Goal: Task Accomplishment & Management: Manage account settings

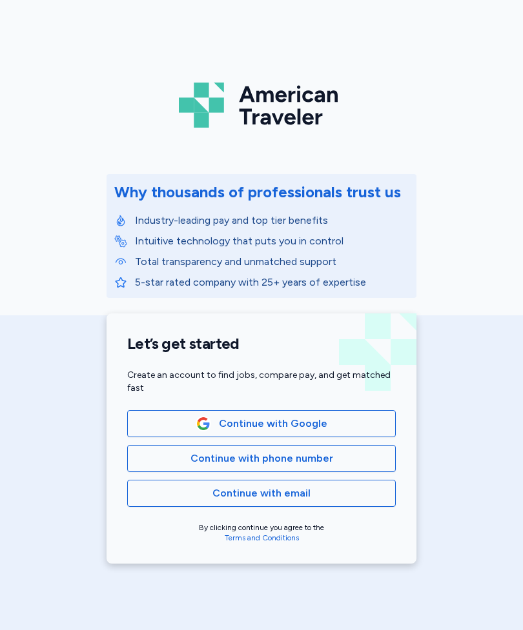
click at [361, 496] on span "Continue with email" at bounding box center [261, 493] width 246 height 15
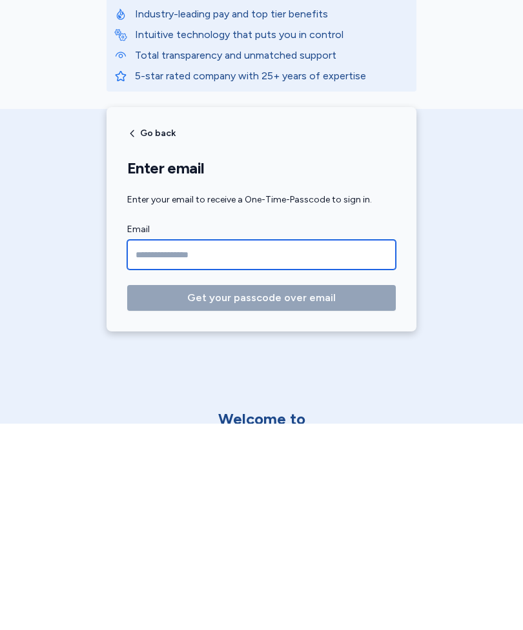
type input "**********"
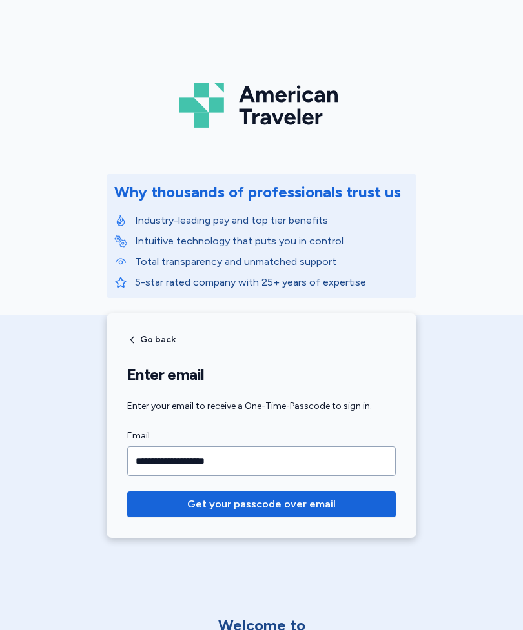
click at [350, 506] on span "Get your passcode over email" at bounding box center [261, 504] width 248 height 15
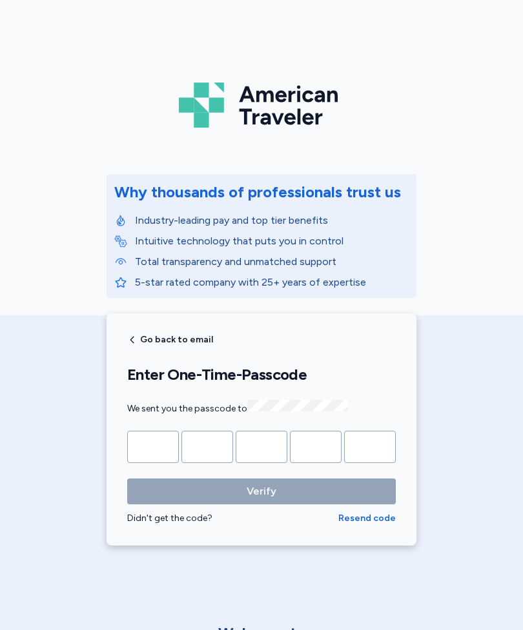
click at [160, 449] on input "Please enter OTP character 1" at bounding box center [153, 447] width 52 height 32
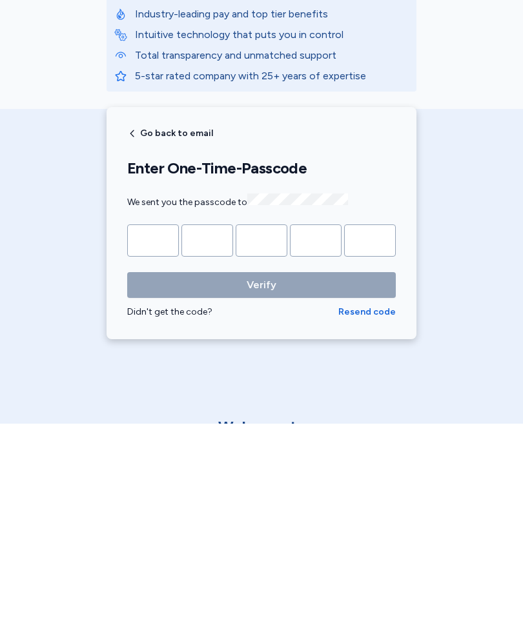
type input "*"
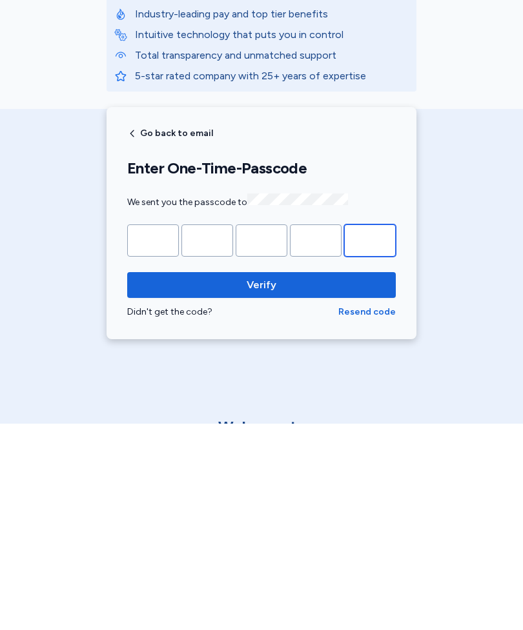
type input "*"
click at [266, 484] on span "Verify" at bounding box center [261, 491] width 30 height 15
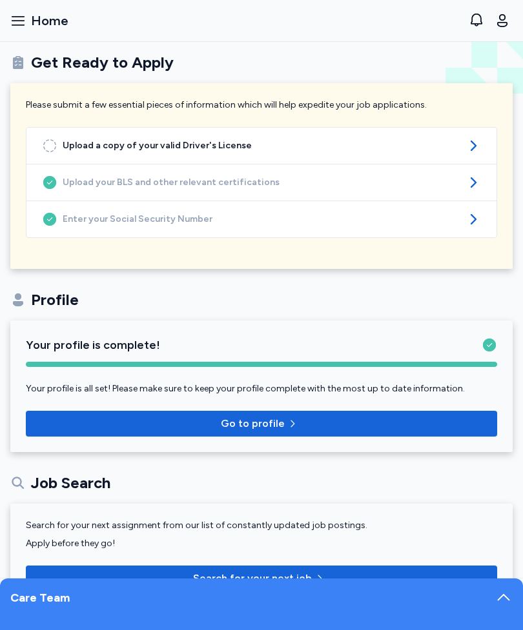
click at [470, 146] on icon at bounding box center [472, 145] width 15 height 15
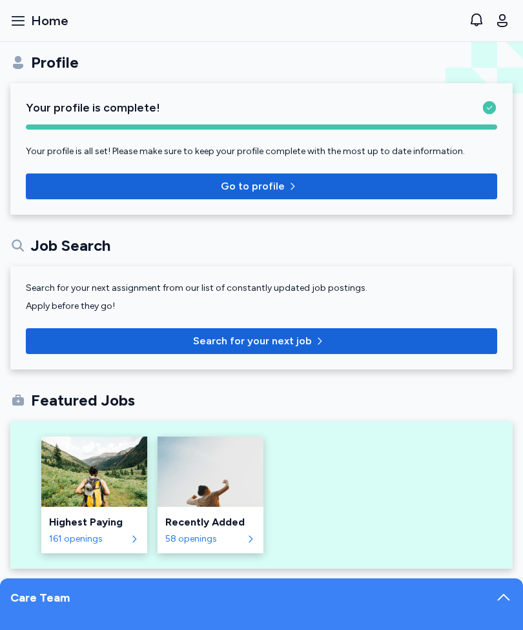
click at [301, 191] on span "Go to profile" at bounding box center [261, 186] width 450 height 15
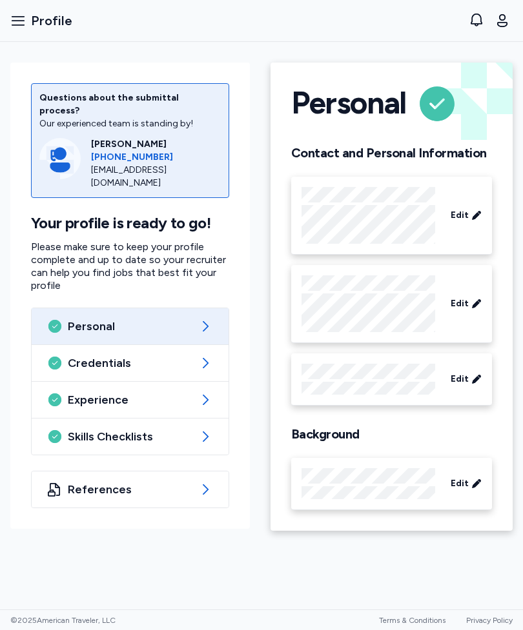
click at [461, 215] on span "Edit" at bounding box center [459, 215] width 18 height 13
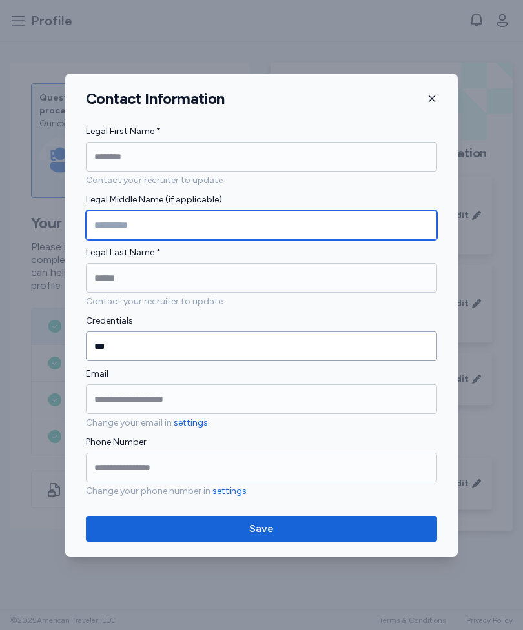
click at [371, 228] on input "Legal Middle Name (if applicable)" at bounding box center [261, 225] width 351 height 30
type input "****"
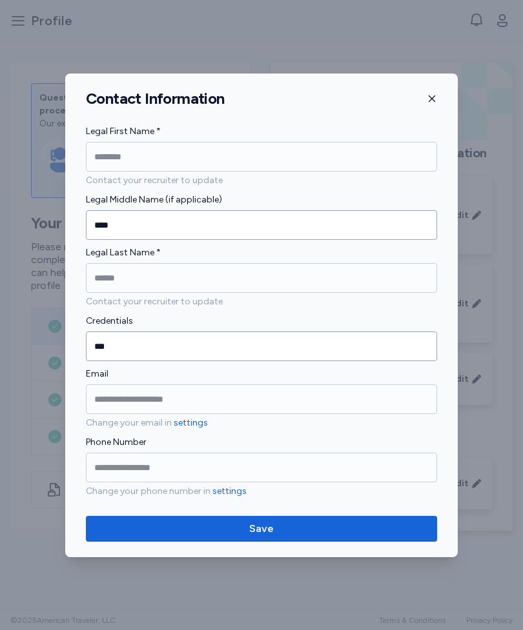
click at [376, 130] on label "Legal First Name *" at bounding box center [261, 131] width 351 height 15
click at [347, 526] on span "Save" at bounding box center [261, 528] width 330 height 15
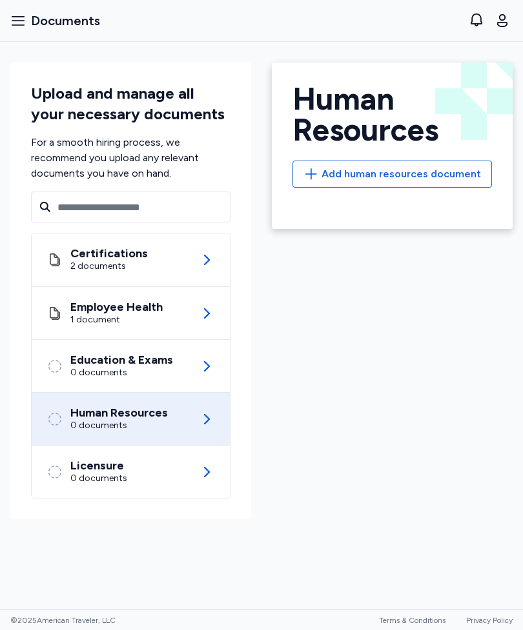
click at [205, 255] on icon at bounding box center [207, 260] width 6 height 10
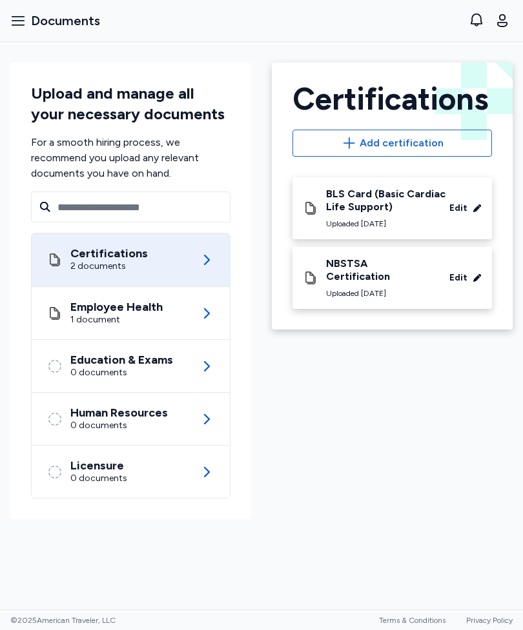
click at [464, 272] on div "Edit" at bounding box center [458, 278] width 18 height 13
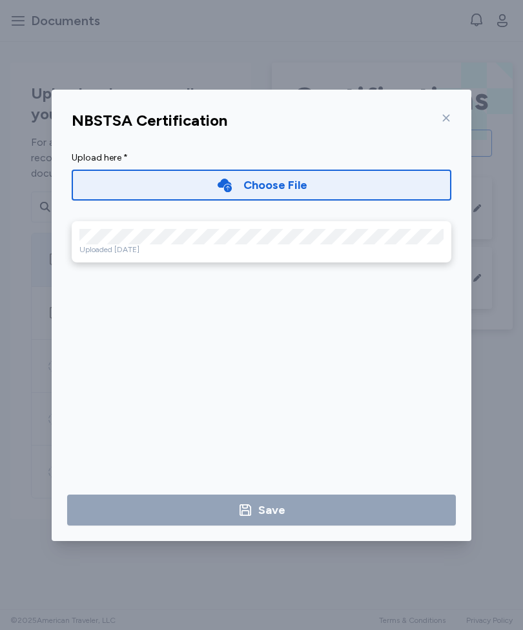
click at [452, 120] on div "NBSTSA Certification" at bounding box center [261, 120] width 400 height 31
click at [443, 122] on icon at bounding box center [446, 118] width 10 height 10
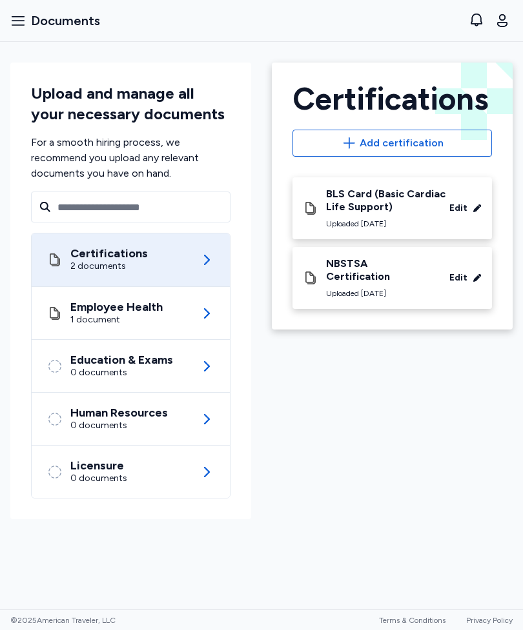
click at [205, 414] on icon at bounding box center [207, 419] width 6 height 10
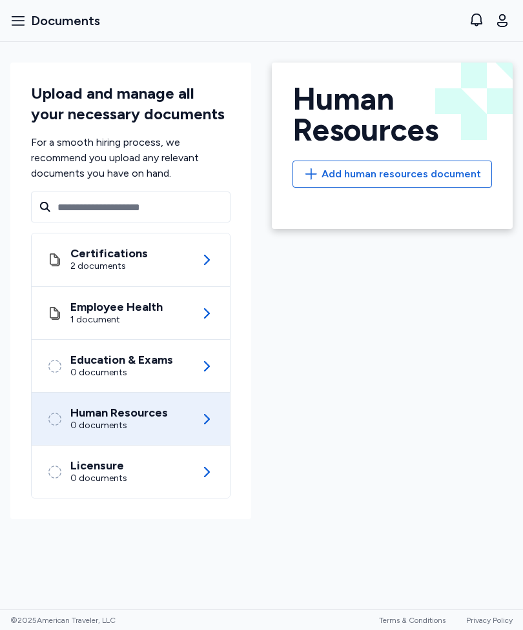
click at [452, 173] on span "Add human resources document" at bounding box center [400, 173] width 159 height 15
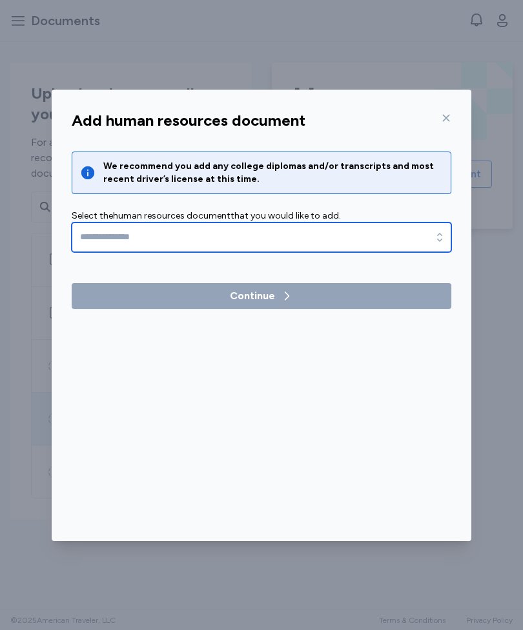
click at [437, 243] on icon "button" at bounding box center [439, 237] width 13 height 13
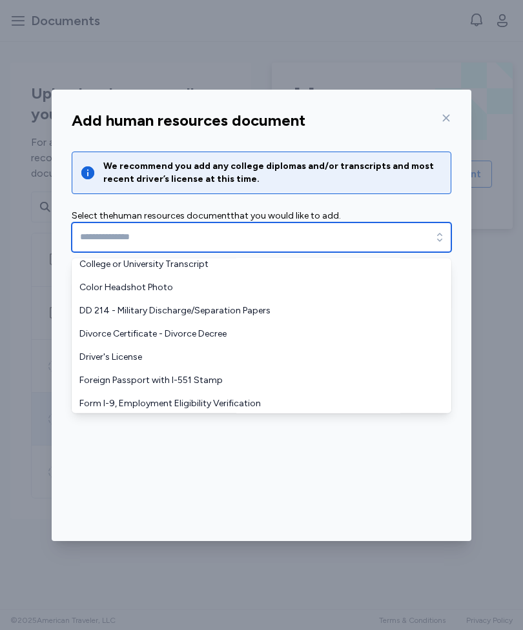
scroll to position [53, 0]
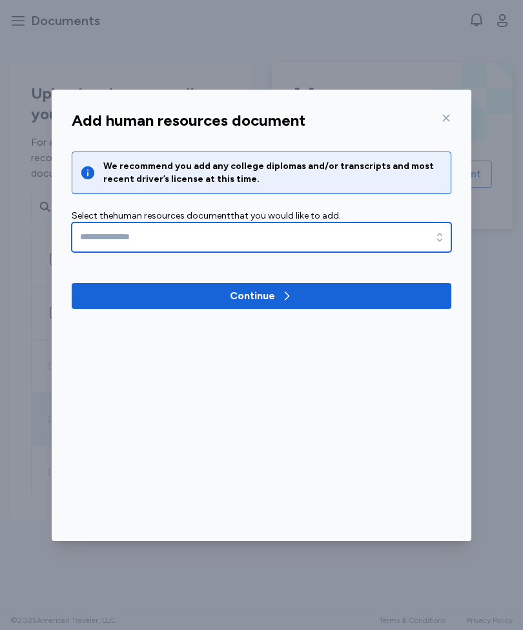
type input "**********"
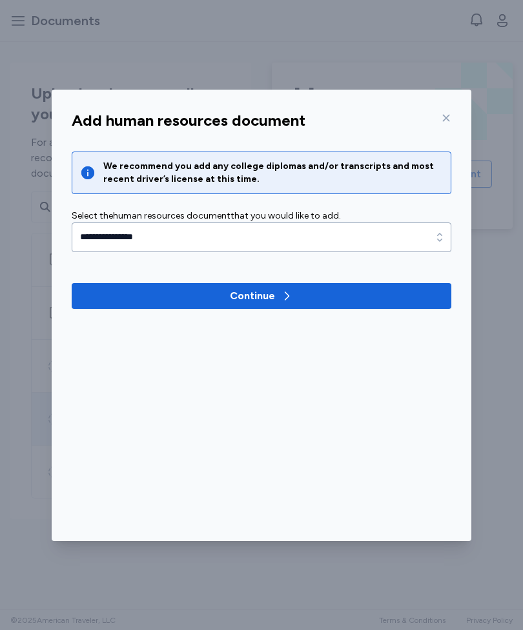
click at [406, 297] on span "Continue" at bounding box center [261, 295] width 359 height 15
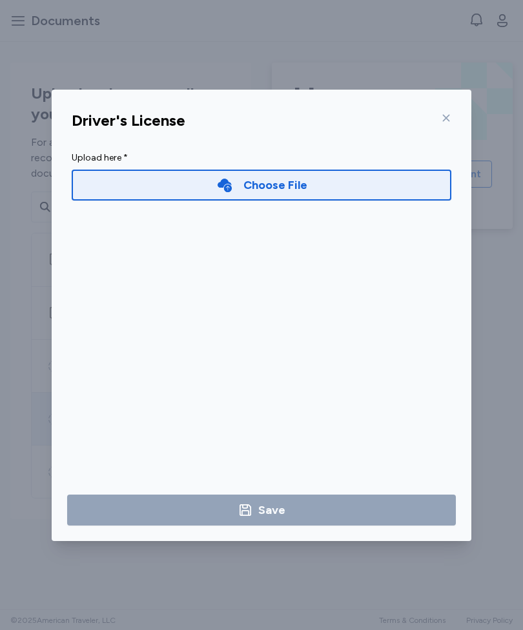
click at [385, 195] on div "Choose File" at bounding box center [261, 185] width 379 height 31
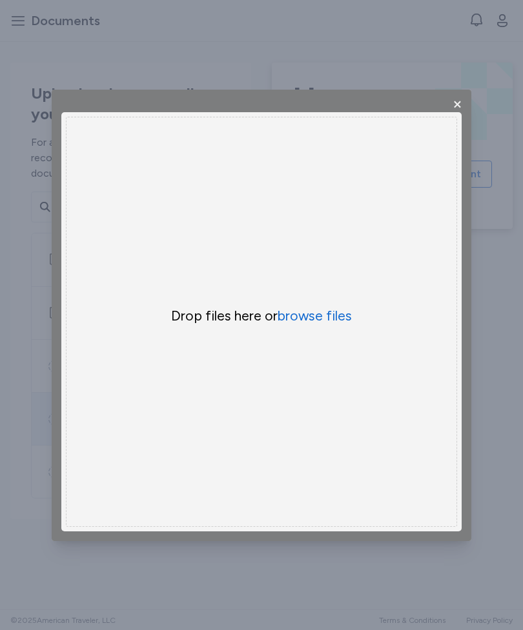
click at [339, 320] on button "browse files" at bounding box center [314, 316] width 74 height 18
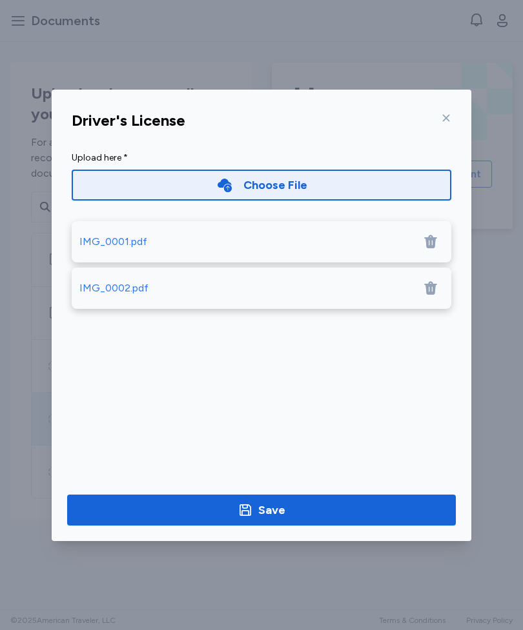
click at [381, 514] on span "Save" at bounding box center [261, 510] width 368 height 18
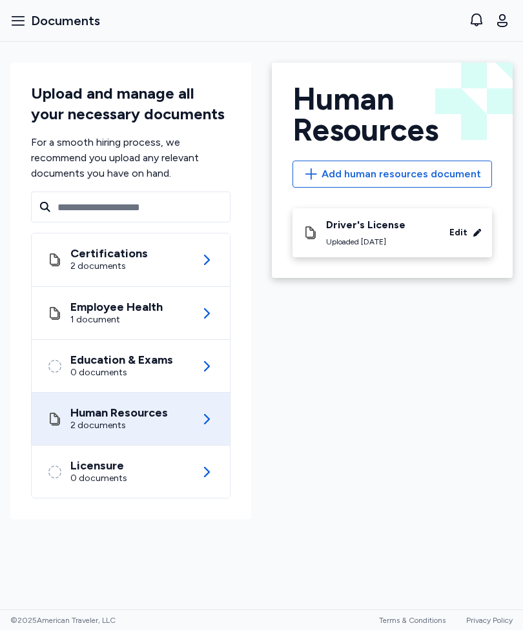
click at [217, 475] on div "Licensure 0 documents" at bounding box center [131, 471] width 198 height 53
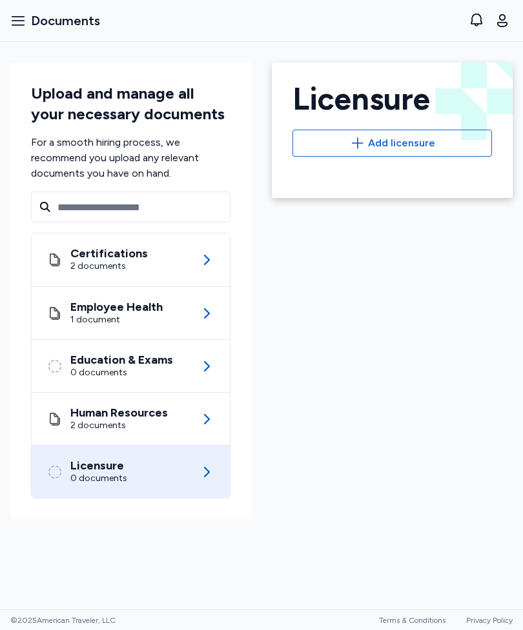
click at [453, 137] on span "Add licensure" at bounding box center [391, 142] width 177 height 15
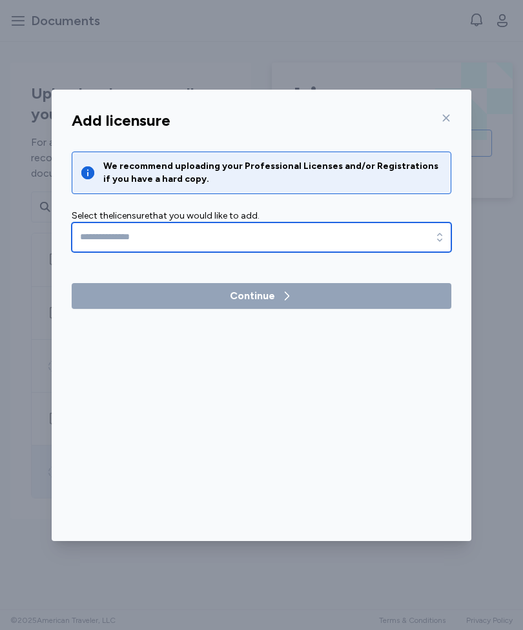
click at [439, 232] on icon "button" at bounding box center [439, 237] width 13 height 13
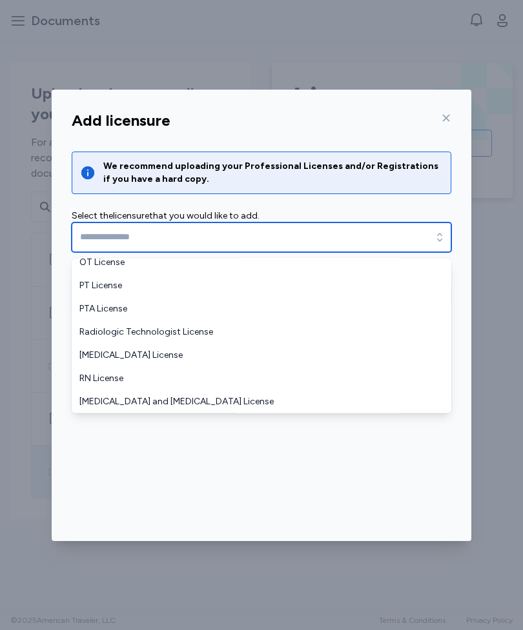
scroll to position [54, 0]
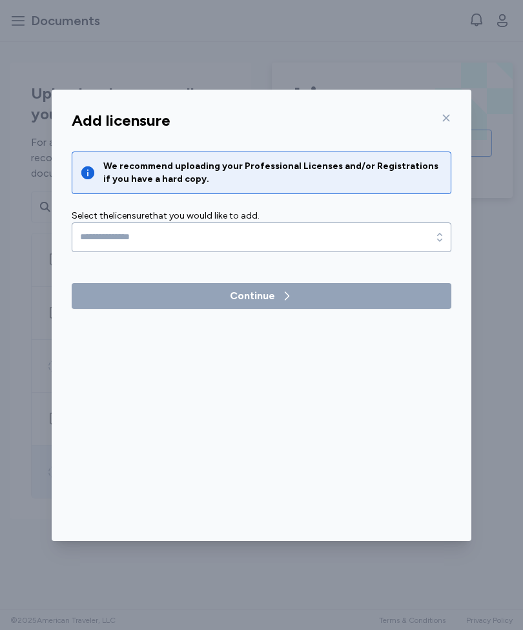
click at [446, 120] on icon at bounding box center [446, 118] width 10 height 10
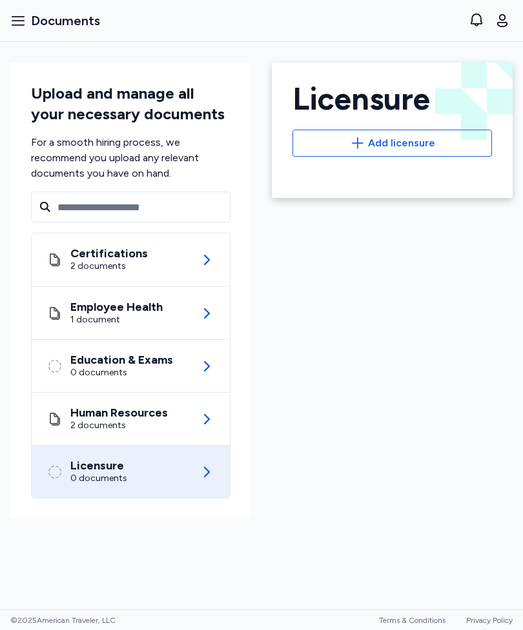
click at [213, 419] on icon at bounding box center [206, 419] width 15 height 15
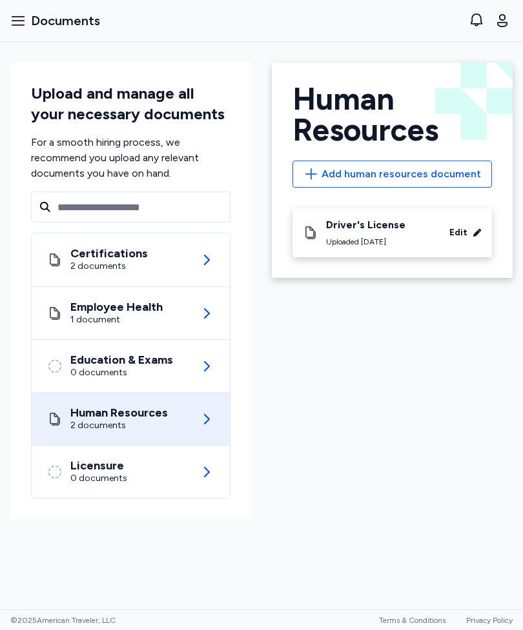
click at [332, 176] on span "Add human resources document" at bounding box center [400, 173] width 159 height 15
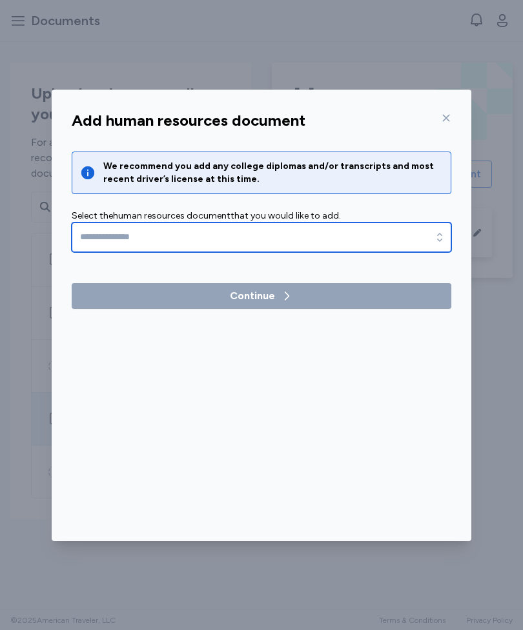
click at [439, 234] on icon "button" at bounding box center [439, 237] width 5 height 8
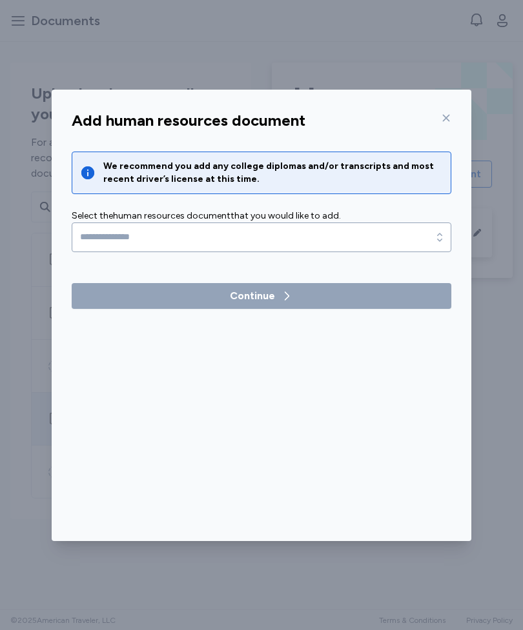
click at [450, 119] on icon at bounding box center [446, 118] width 10 height 10
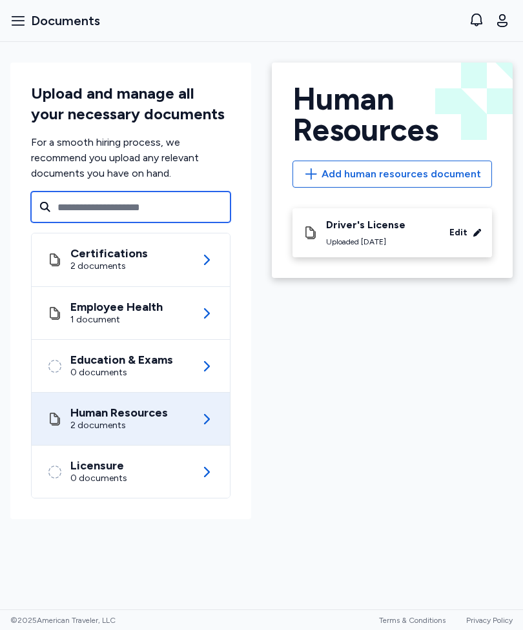
click at [197, 201] on input "text" at bounding box center [130, 207] width 199 height 31
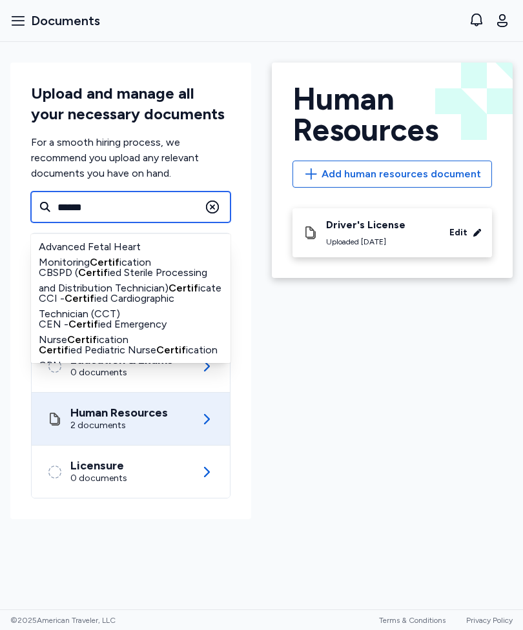
type input "*****"
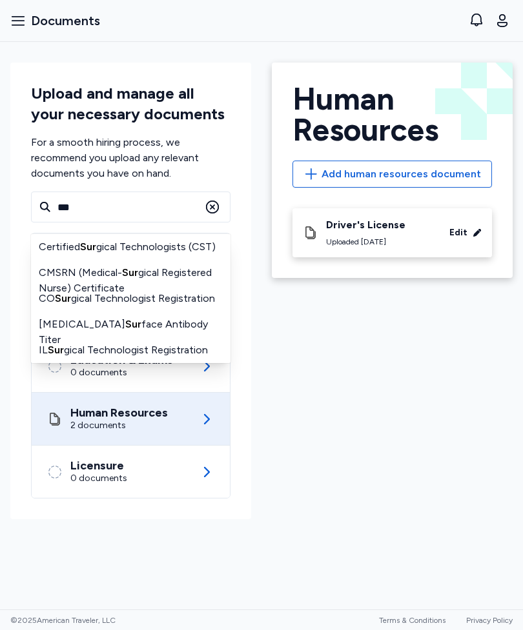
click at [174, 250] on div "Certified Sur gical Technologists (CST)" at bounding box center [130, 247] width 199 height 26
type input "**********"
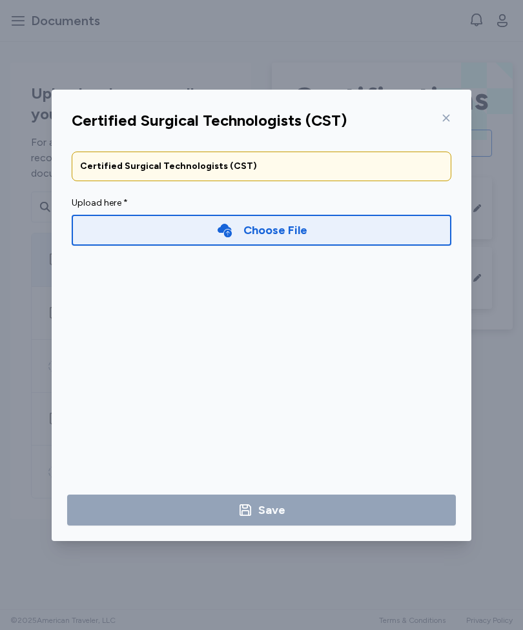
click at [359, 230] on div "Choose File" at bounding box center [261, 230] width 379 height 31
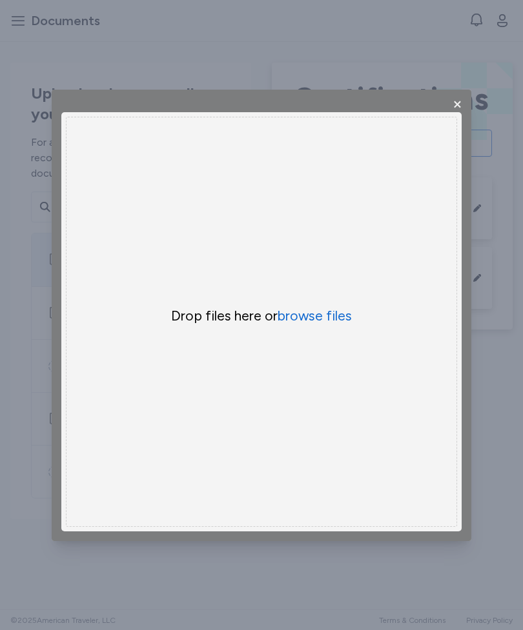
click at [334, 317] on button "browse files" at bounding box center [314, 316] width 74 height 18
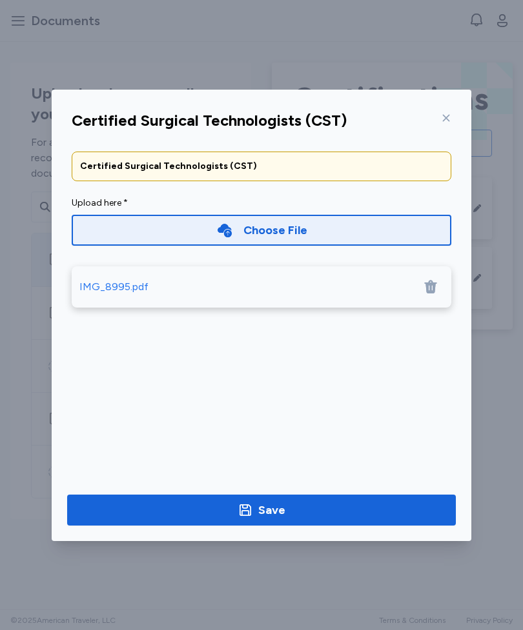
click at [405, 510] on span "Save" at bounding box center [261, 510] width 368 height 18
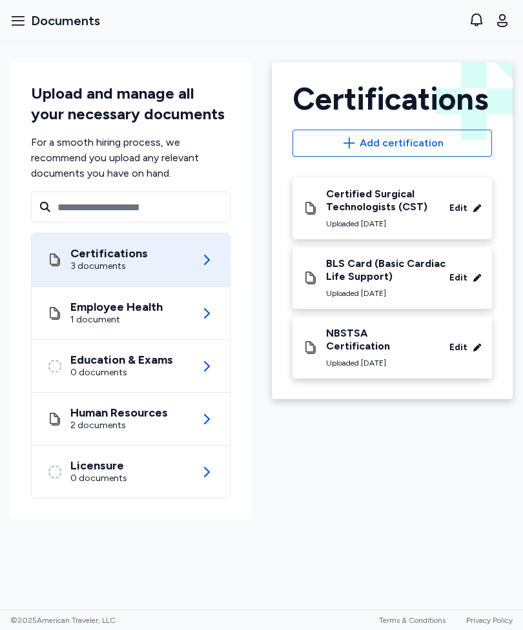
click at [208, 259] on icon at bounding box center [207, 260] width 6 height 10
click at [203, 261] on icon at bounding box center [206, 259] width 15 height 15
click at [397, 336] on div "NBSTSA Certification" at bounding box center [378, 340] width 105 height 26
click at [463, 208] on div "Edit" at bounding box center [458, 208] width 18 height 13
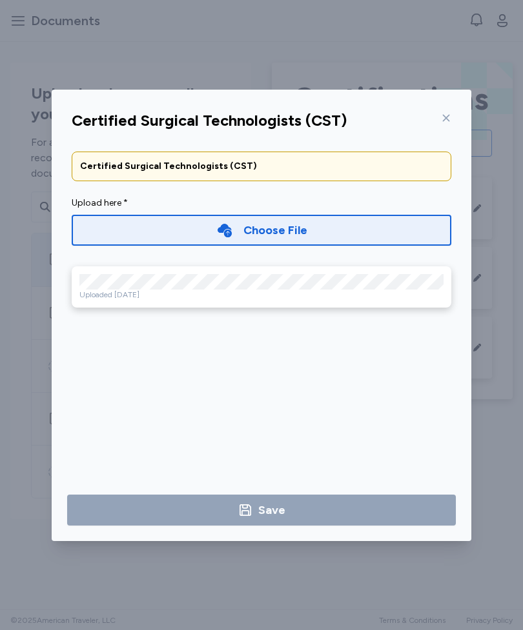
click at [366, 170] on div "Certified Surgical Technologists (CST)" at bounding box center [261, 166] width 363 height 13
click at [445, 117] on icon at bounding box center [446, 117] width 7 height 7
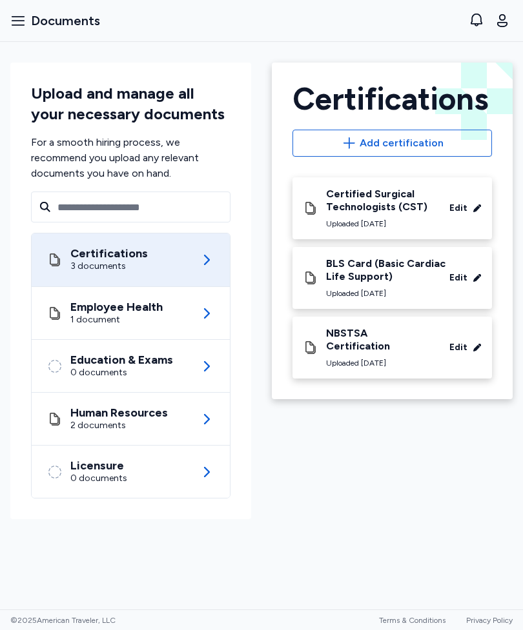
click at [396, 283] on div "BLS Card (Basic Cardiac [MEDICAL_DATA]) Uploaded [DATE]" at bounding box center [386, 277] width 121 height 41
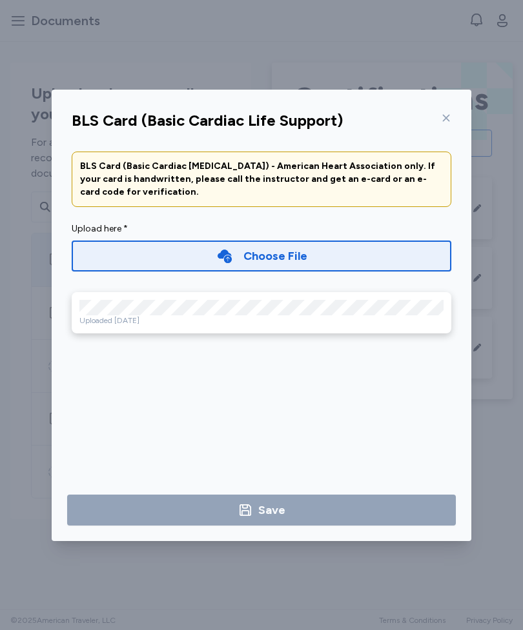
click at [446, 122] on icon at bounding box center [446, 118] width 10 height 10
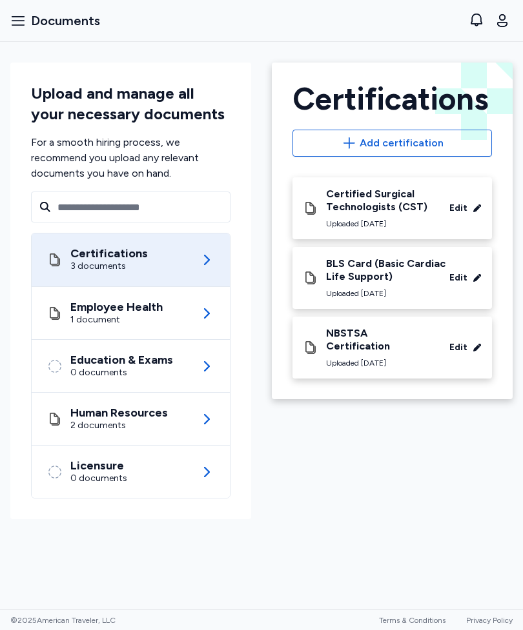
click at [199, 309] on icon at bounding box center [206, 313] width 15 height 15
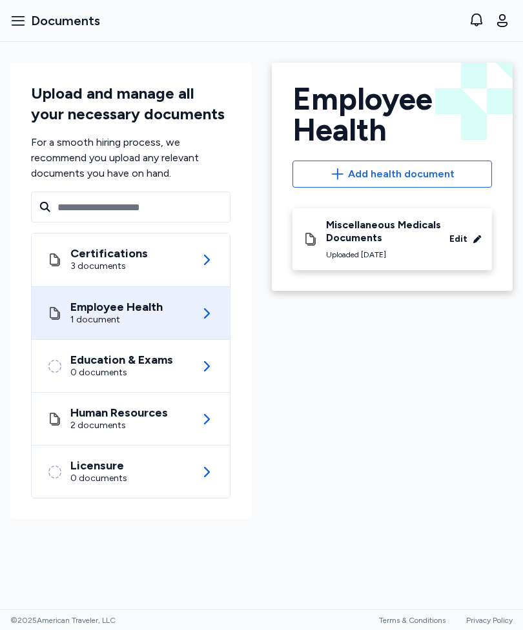
click at [388, 235] on div "Miscellaneous Medicals Documents" at bounding box center [385, 232] width 118 height 26
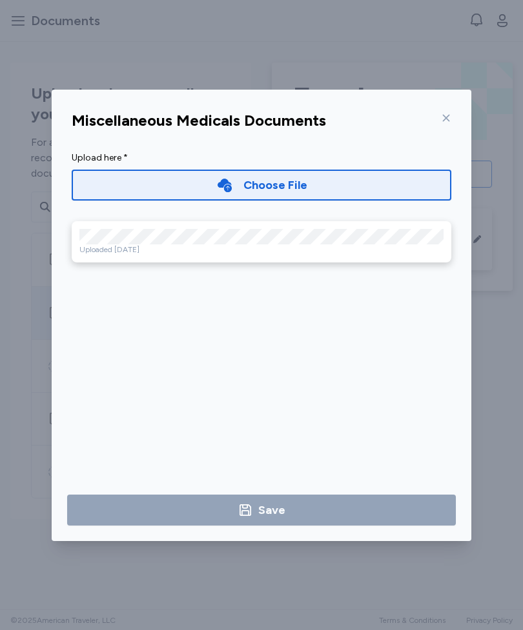
click at [440, 120] on div at bounding box center [442, 118] width 15 height 21
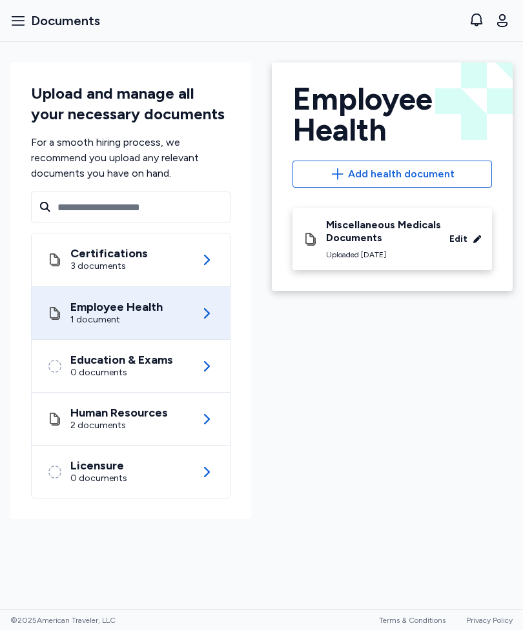
click at [201, 363] on icon at bounding box center [206, 366] width 15 height 15
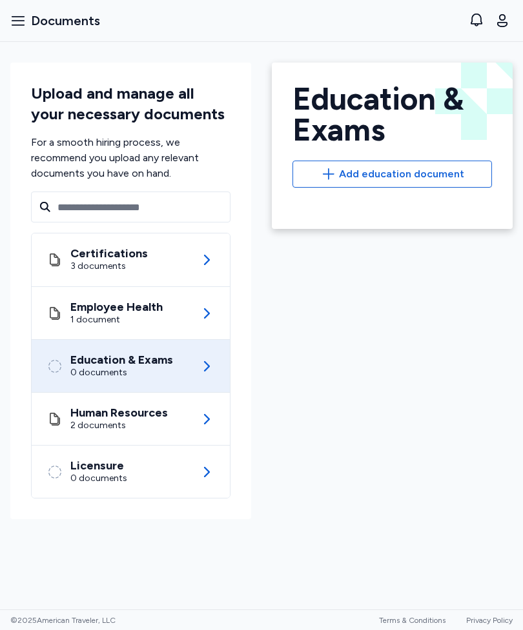
click at [459, 169] on span "Add education document" at bounding box center [401, 173] width 125 height 15
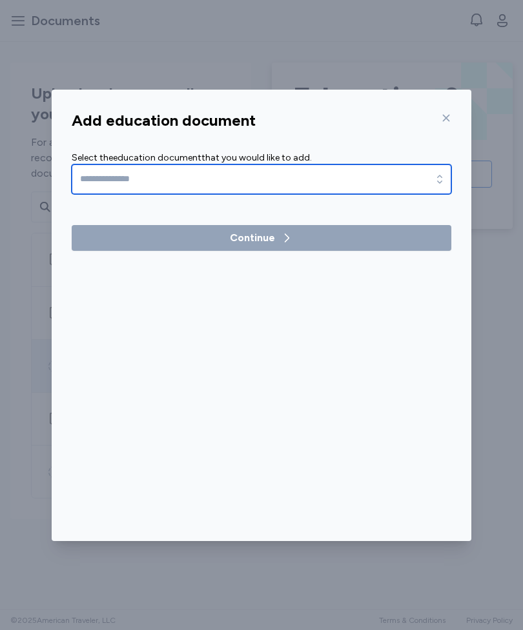
click at [438, 183] on icon "button" at bounding box center [439, 179] width 13 height 13
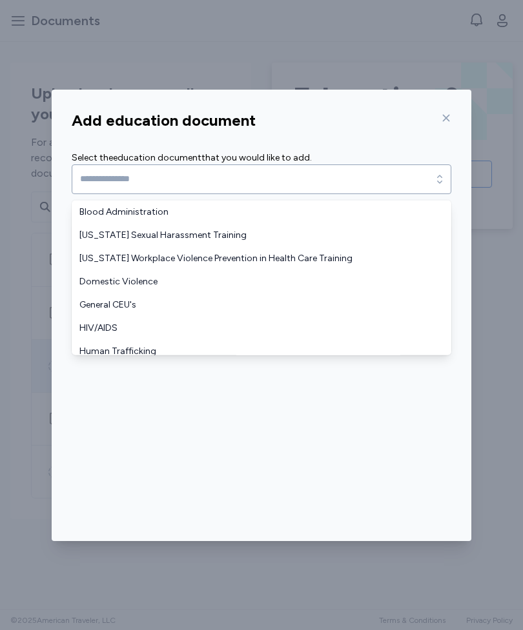
click at [450, 117] on icon at bounding box center [446, 118] width 10 height 10
